Goal: Check status

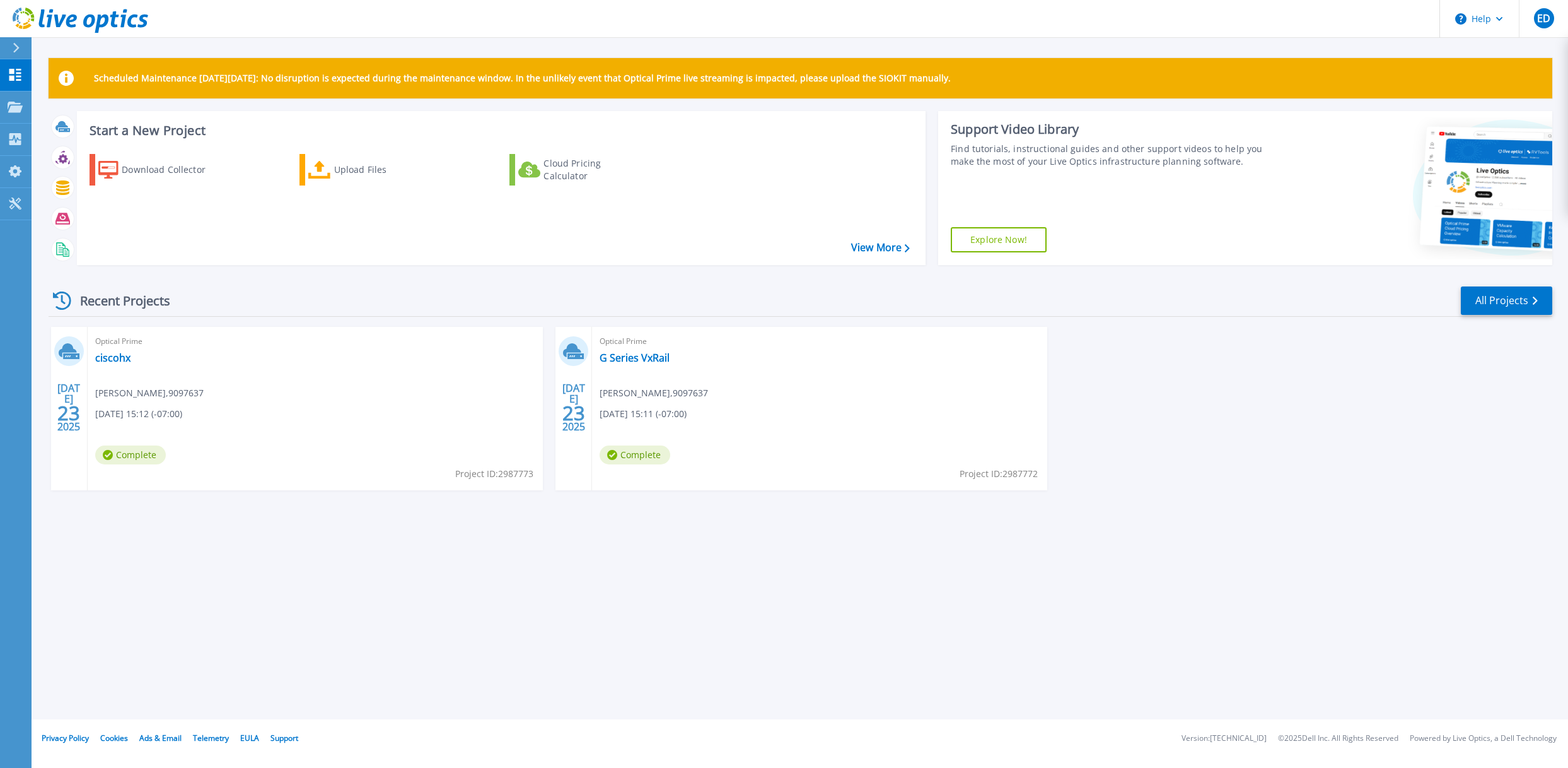
click at [298, 393] on div "Optical Prime ciscohx Kristiane Bungay , 9097637 07/23/2025, 15:12 (-07:00) Com…" at bounding box center [315, 408] width 455 height 163
click at [119, 361] on link "ciscohx" at bounding box center [112, 357] width 35 height 13
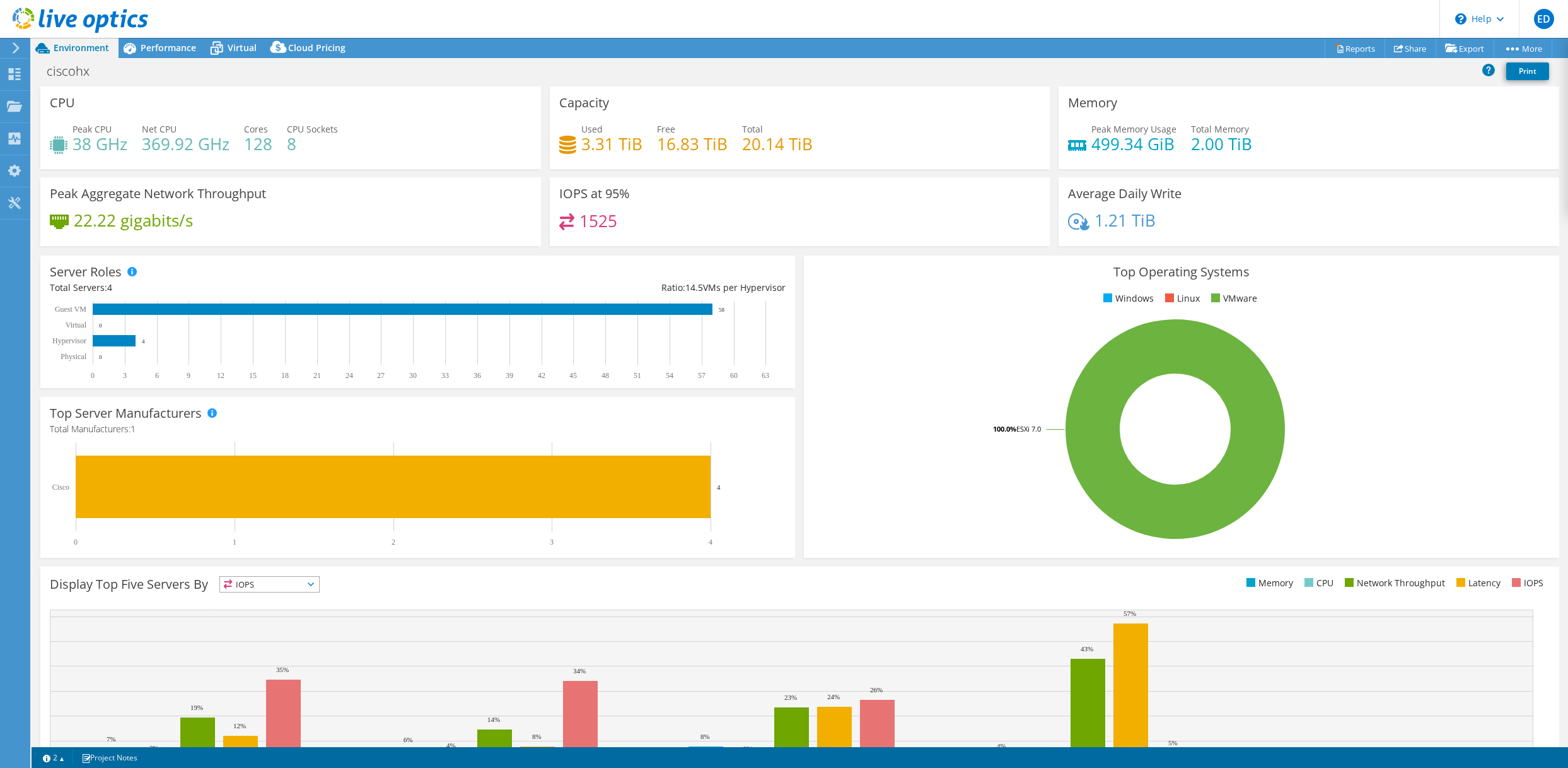
click at [211, 82] on div "ciscohx Print" at bounding box center [800, 73] width 1537 height 27
click at [223, 49] on icon at bounding box center [216, 48] width 22 height 22
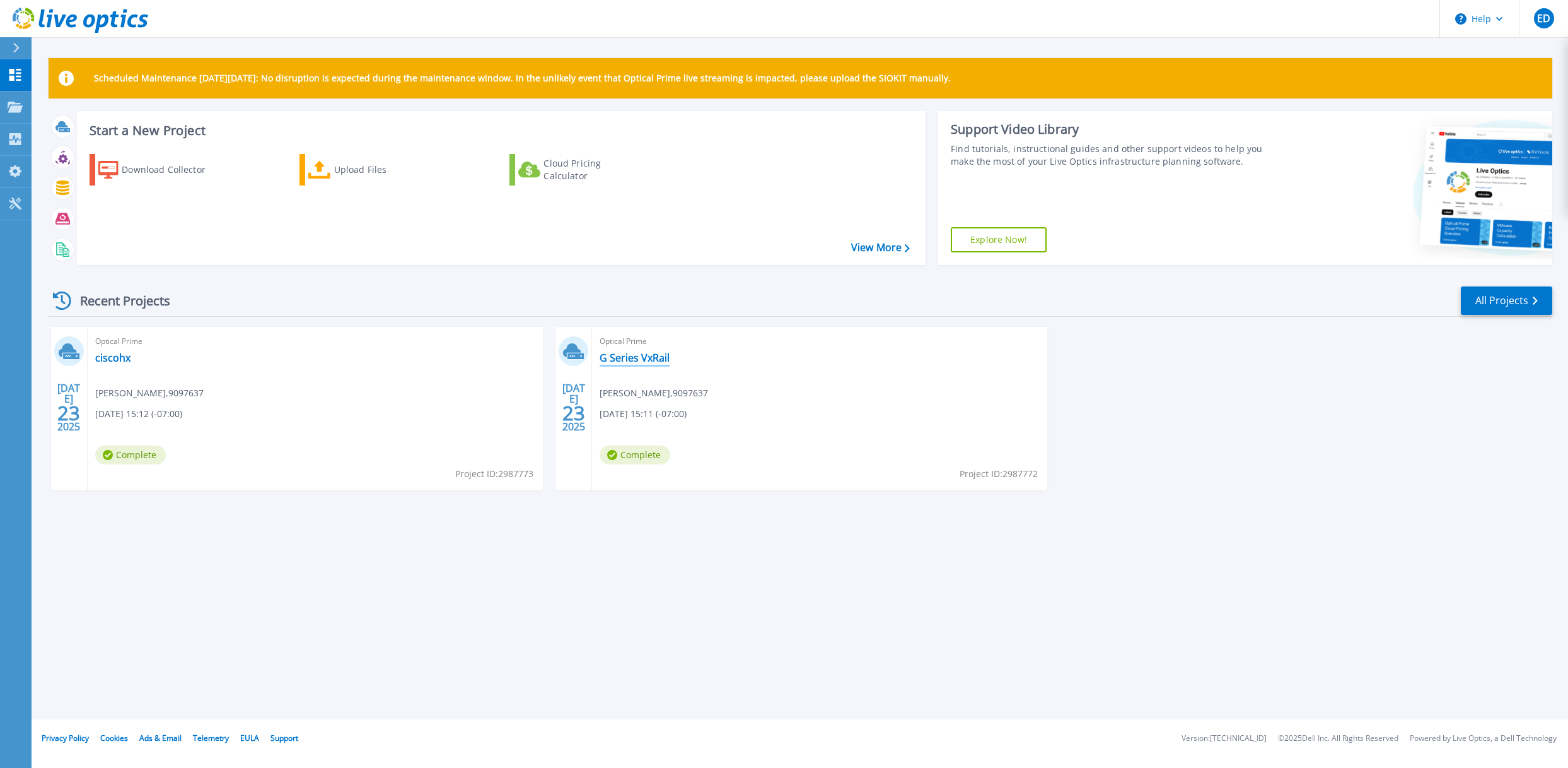
click at [641, 358] on link "G Series VxRail" at bounding box center [635, 357] width 70 height 13
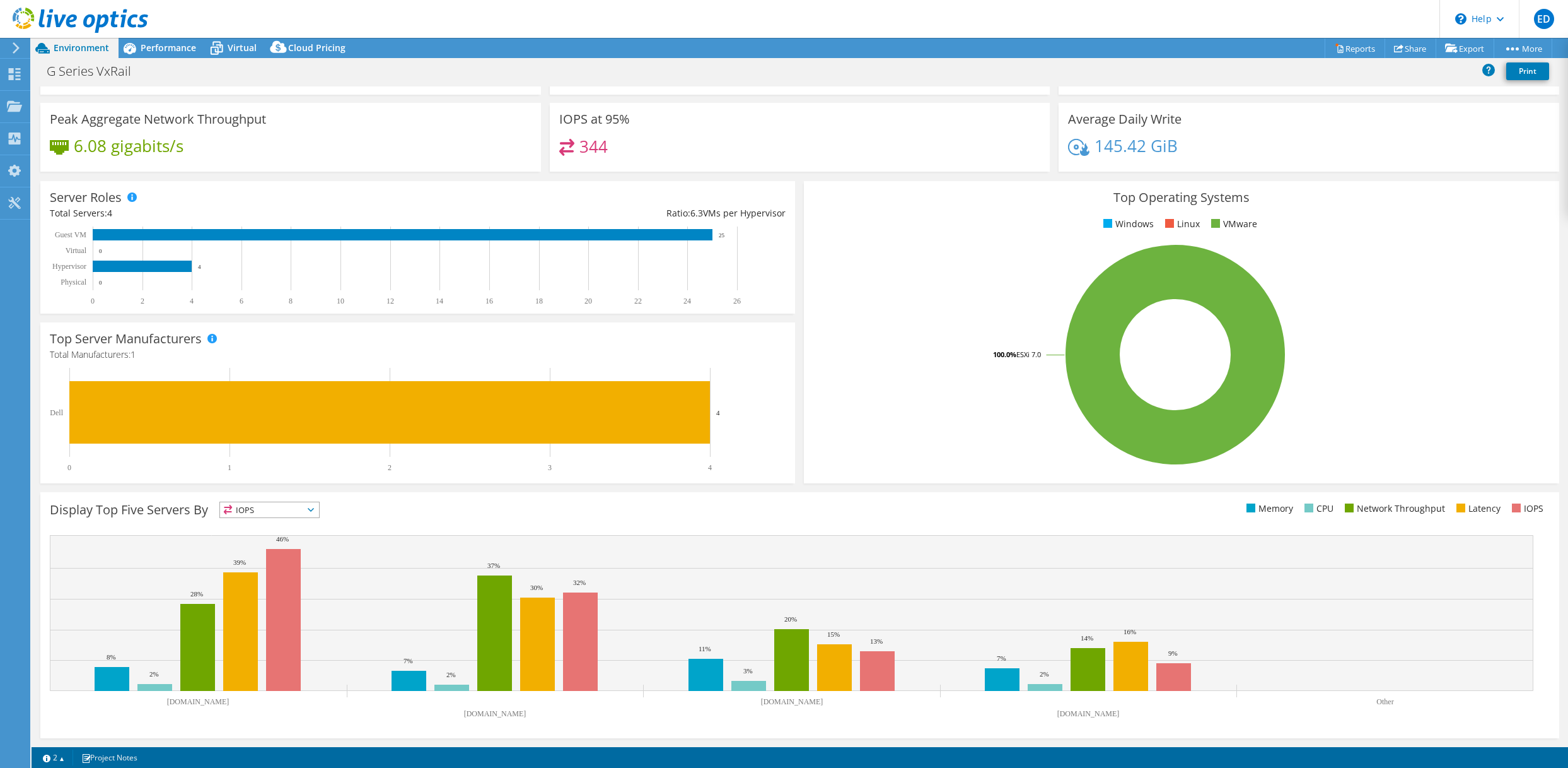
scroll to position [67, 0]
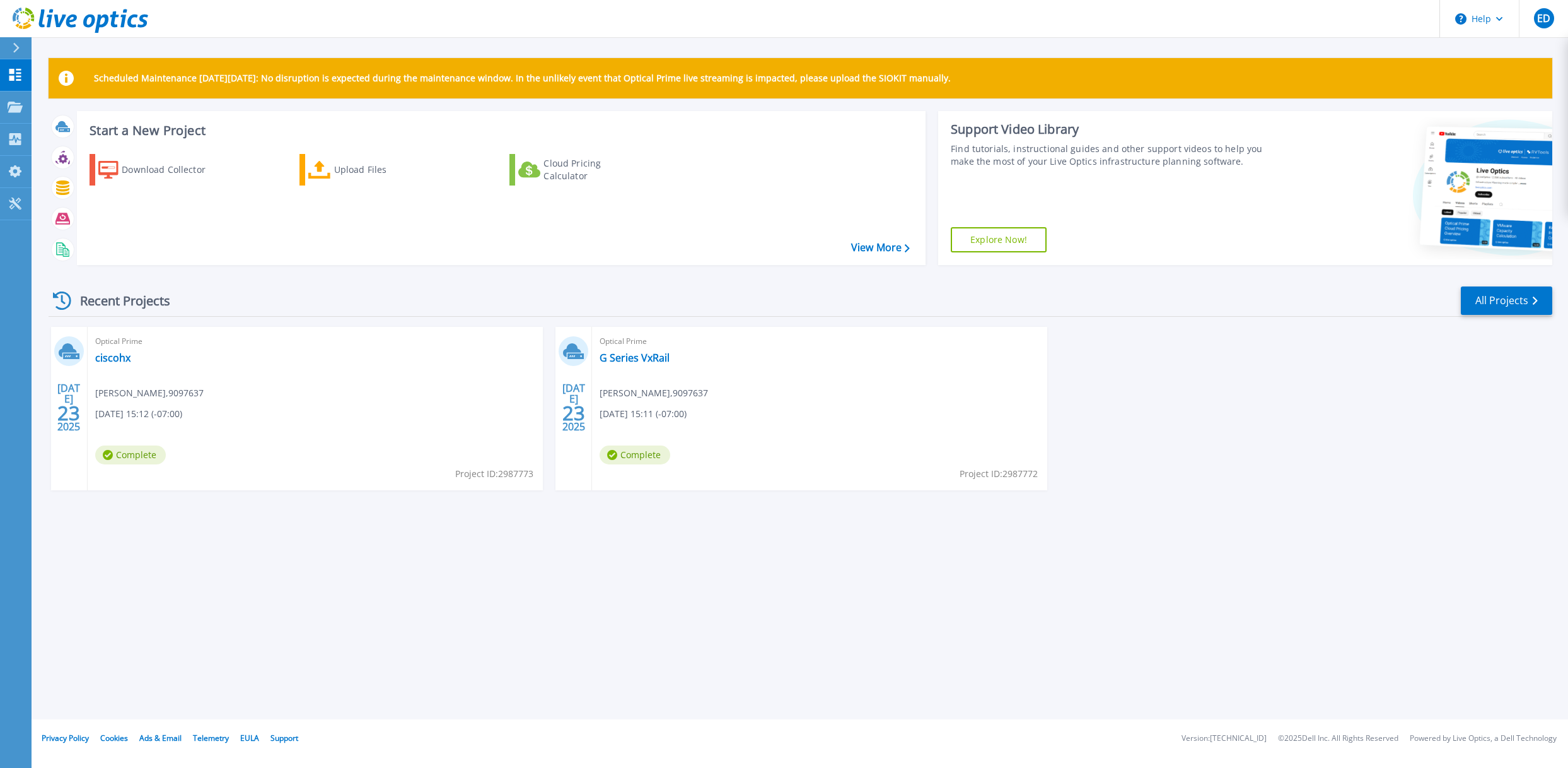
click at [493, 551] on div "Scheduled Maintenance [DATE][DATE]: No disruption is expected during the mainte…" at bounding box center [800, 360] width 1537 height 719
click at [649, 361] on link "G Series VxRail" at bounding box center [635, 357] width 70 height 13
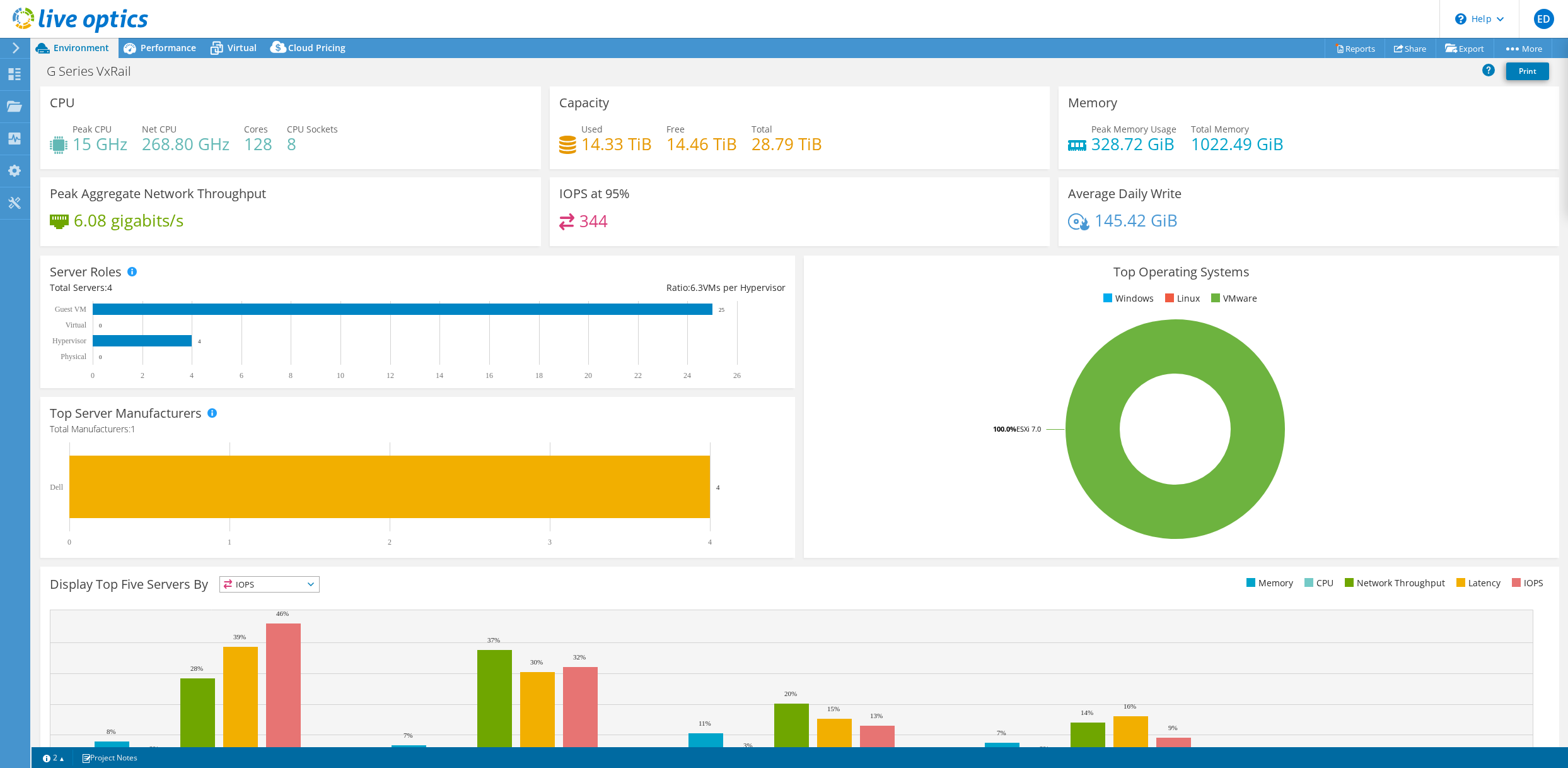
scroll to position [75, 0]
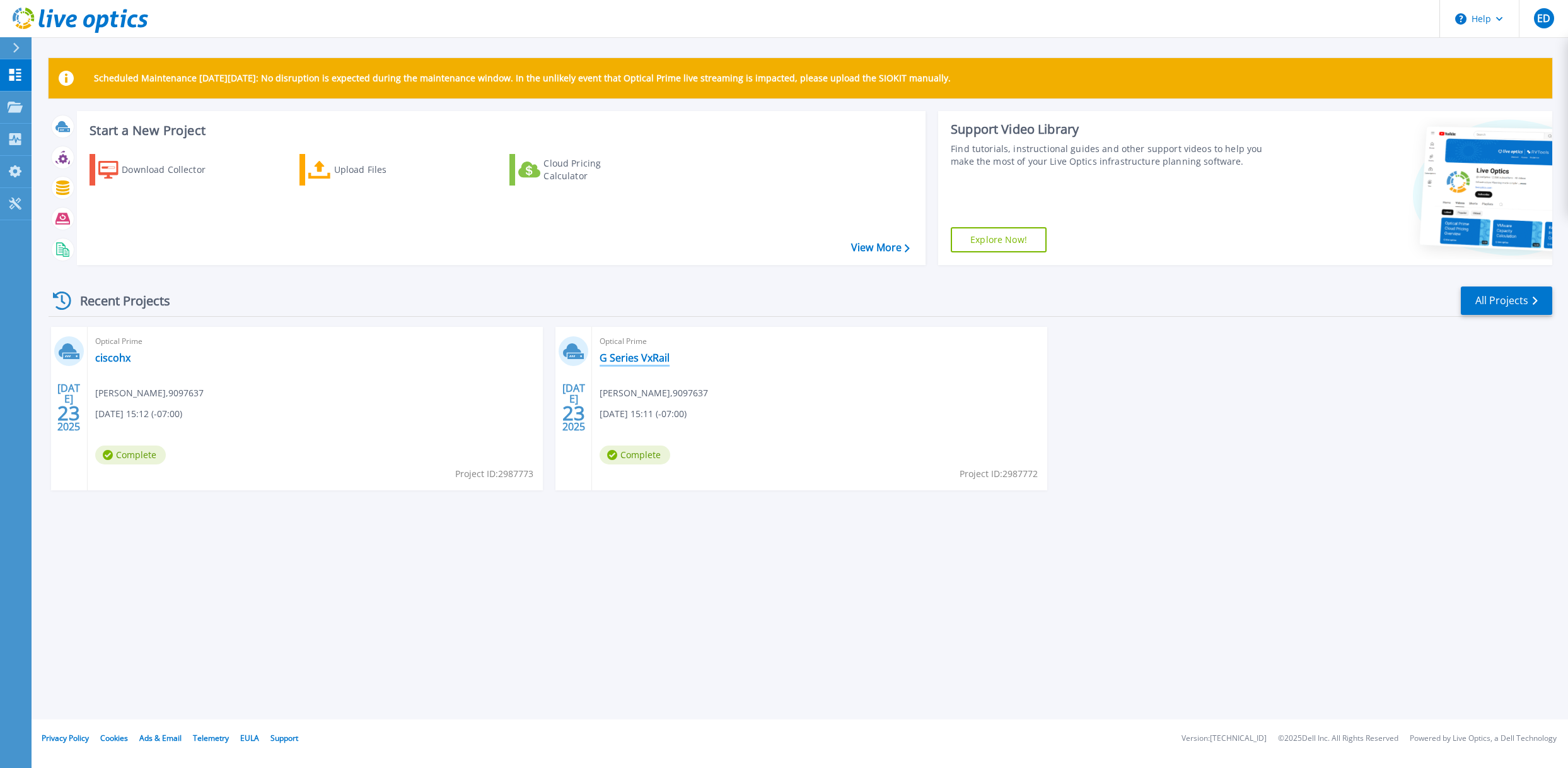
click at [656, 360] on link "G Series VxRail" at bounding box center [635, 357] width 70 height 13
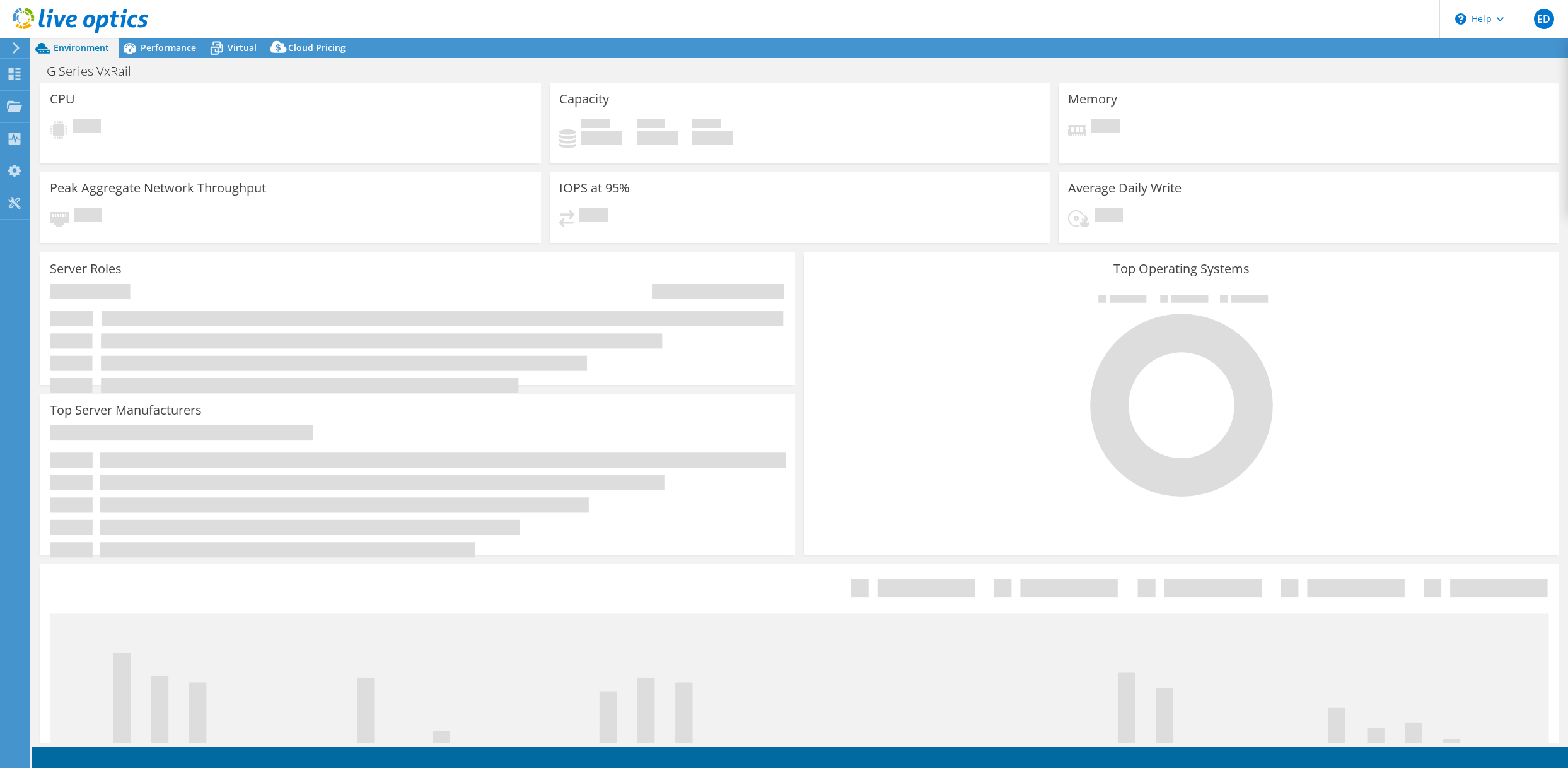
select select "USD"
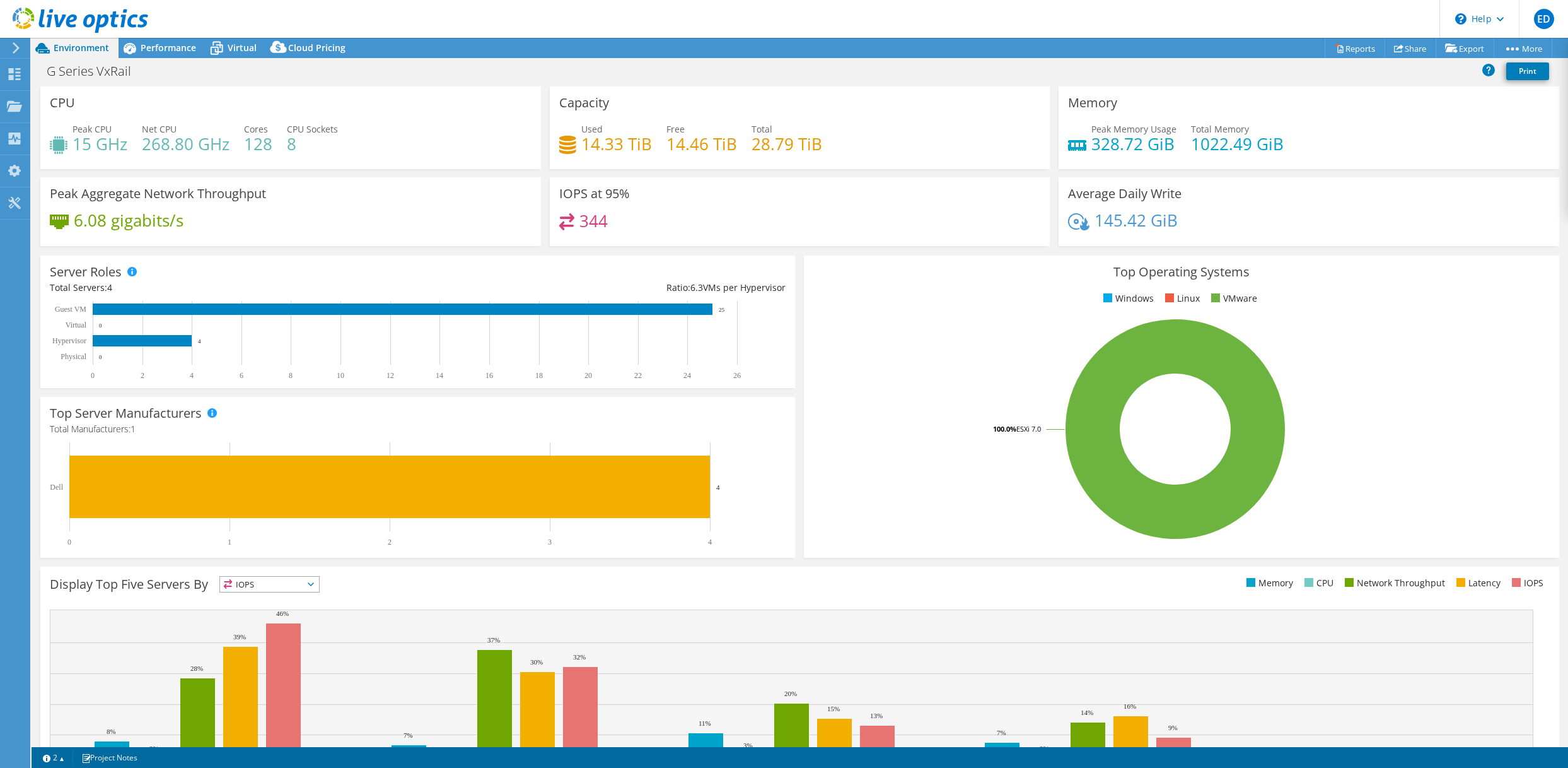
scroll to position [75, 0]
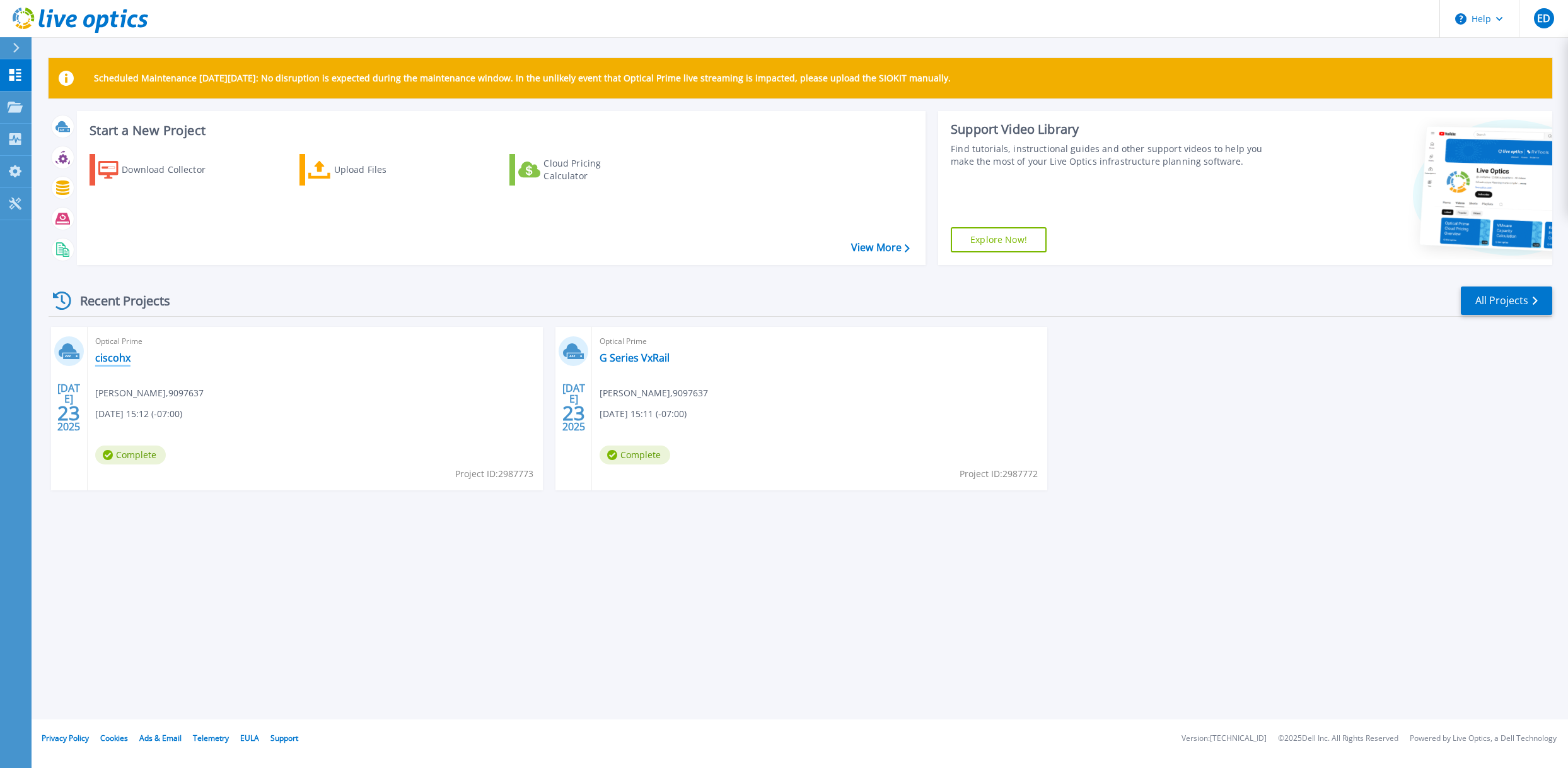
click at [122, 359] on link "ciscohx" at bounding box center [112, 357] width 35 height 13
click at [99, 355] on link "ciscohx" at bounding box center [112, 357] width 35 height 13
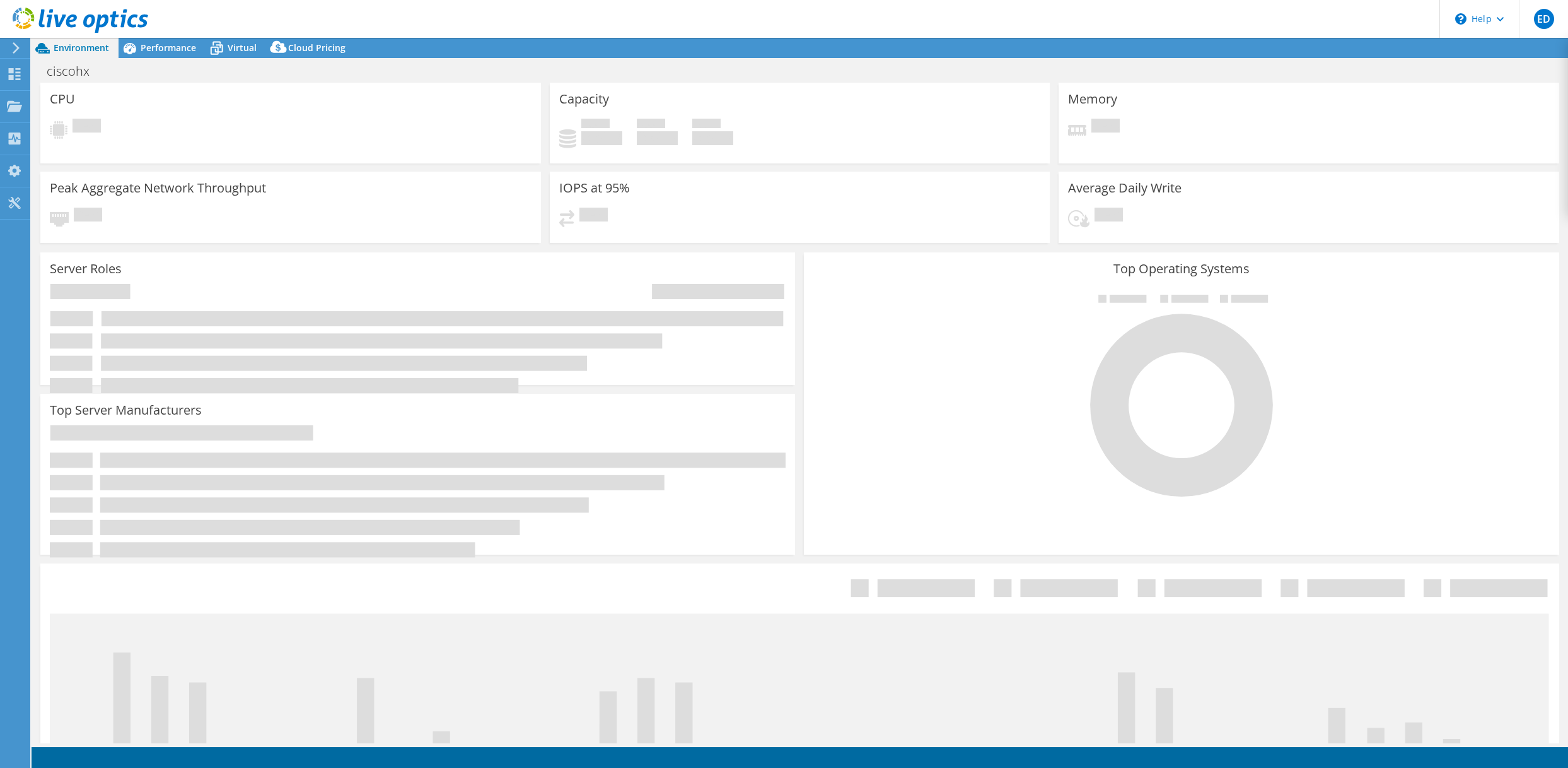
select select "USD"
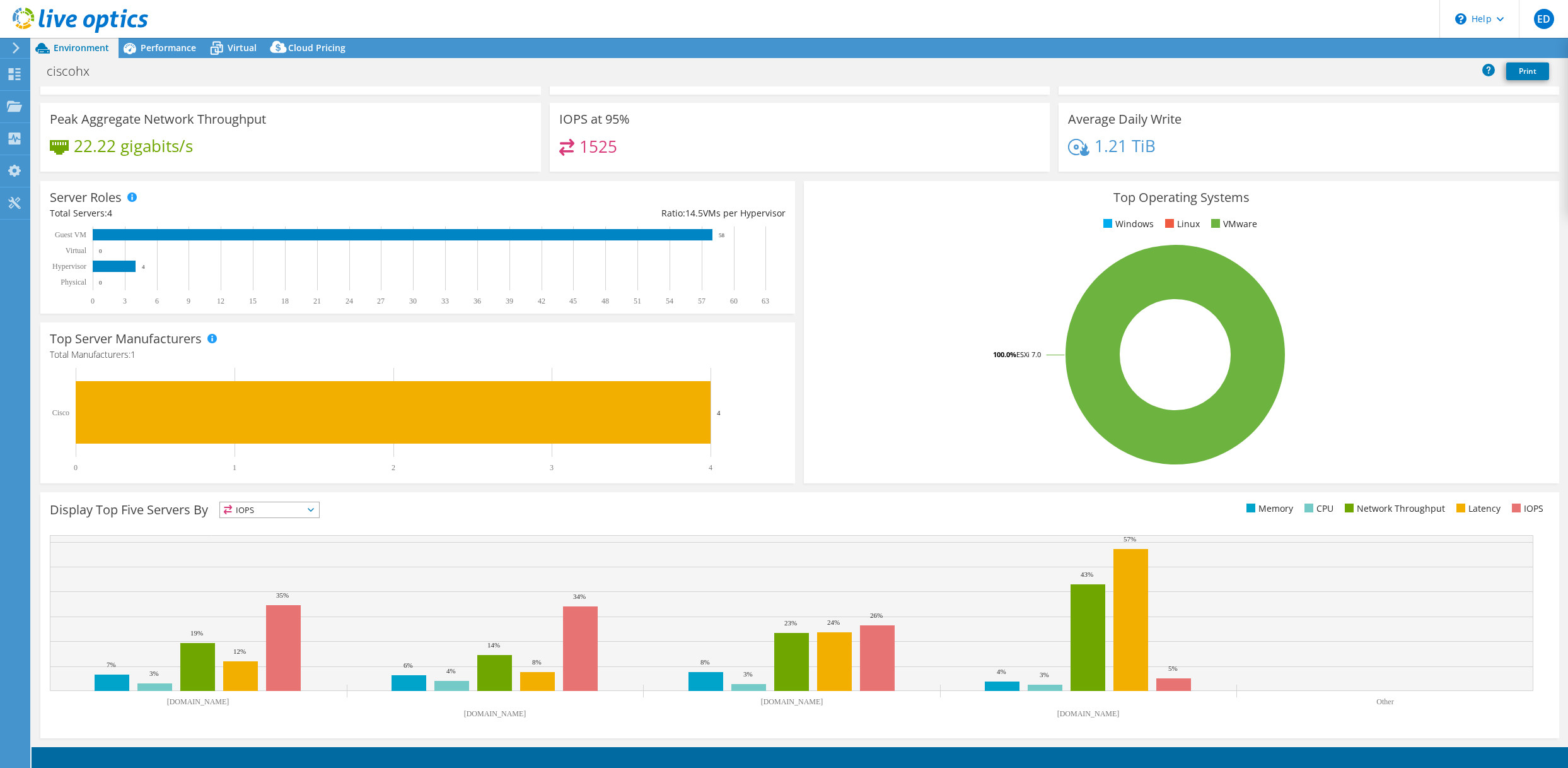
scroll to position [75, 0]
